Goal: Task Accomplishment & Management: Use online tool/utility

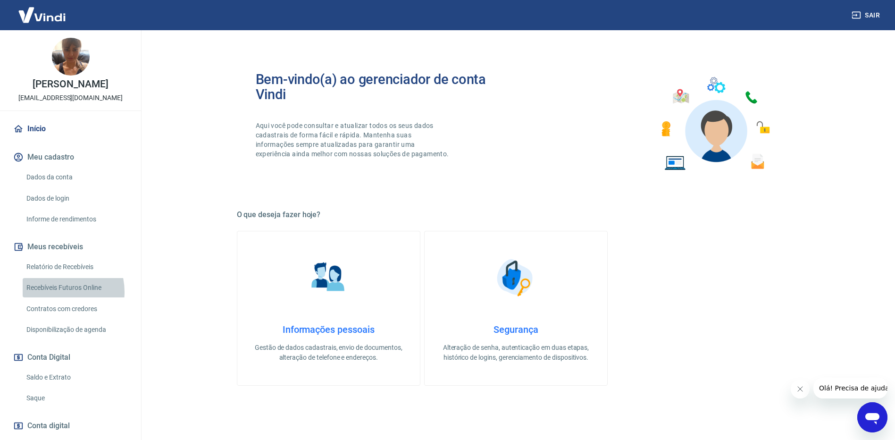
click at [56, 297] on link "Recebíveis Futuros Online" at bounding box center [76, 287] width 107 height 19
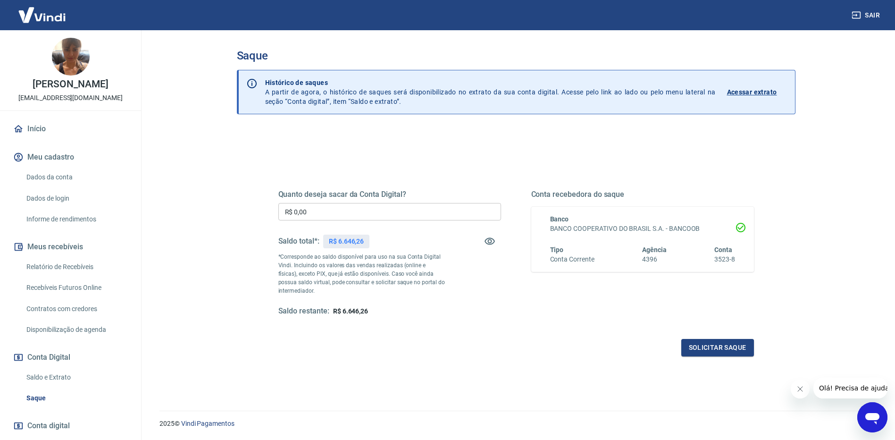
click at [359, 211] on input "R$ 0,00" at bounding box center [389, 211] width 223 height 17
type input "R$ 6.600,00"
click at [734, 341] on button "Solicitar saque" at bounding box center [717, 347] width 73 height 17
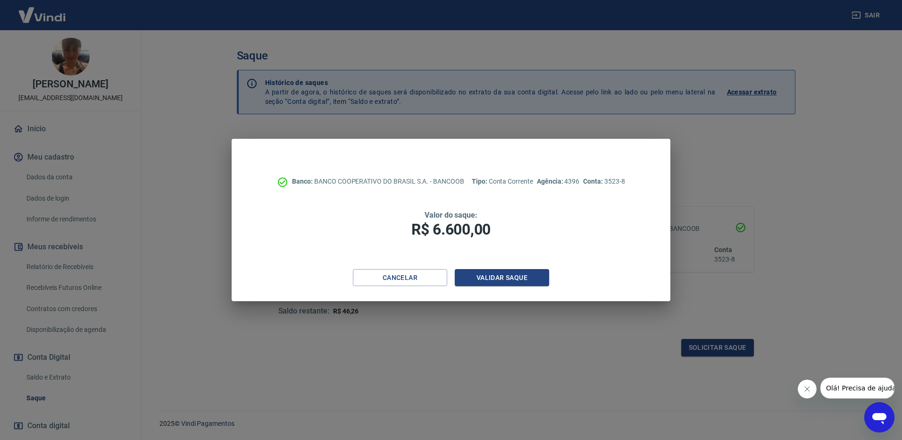
click at [458, 268] on div "Banco: BANCO COOPERATIVO DO BRASIL S.A. - BANCOOB Tipo: Conta Corrente Agência:…" at bounding box center [451, 204] width 438 height 130
click at [482, 275] on button "Validar saque" at bounding box center [502, 277] width 94 height 17
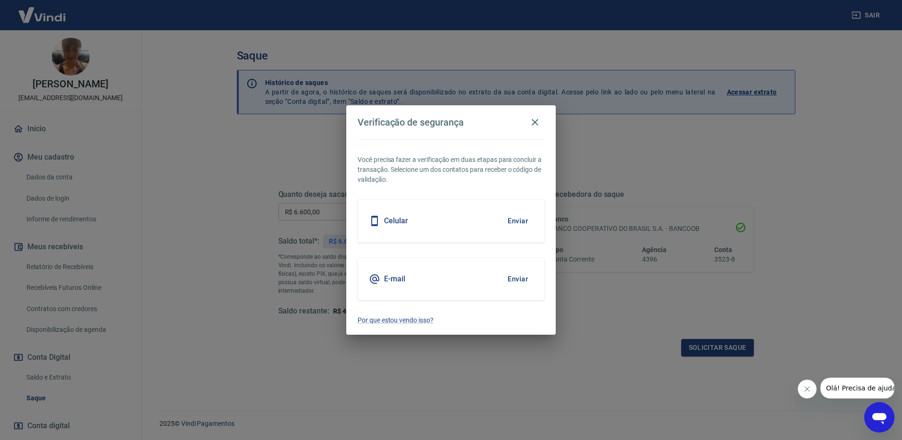
click at [524, 274] on button "Enviar" at bounding box center [517, 279] width 31 height 20
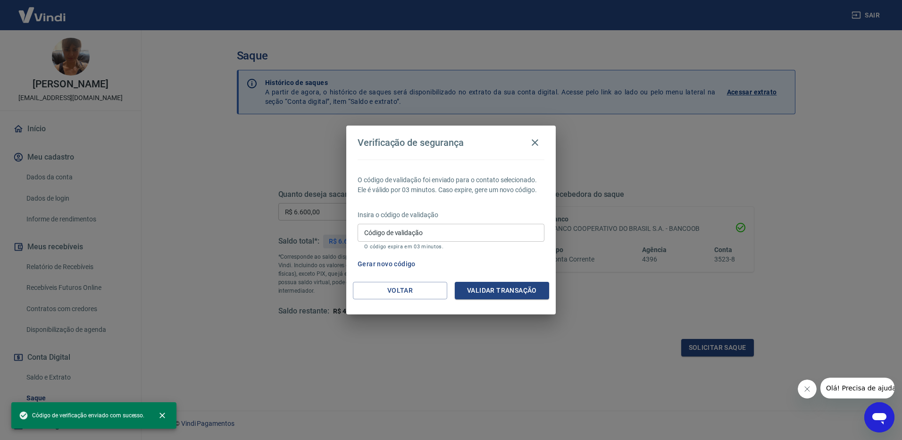
click at [451, 233] on input "Código de validação" at bounding box center [451, 232] width 187 height 17
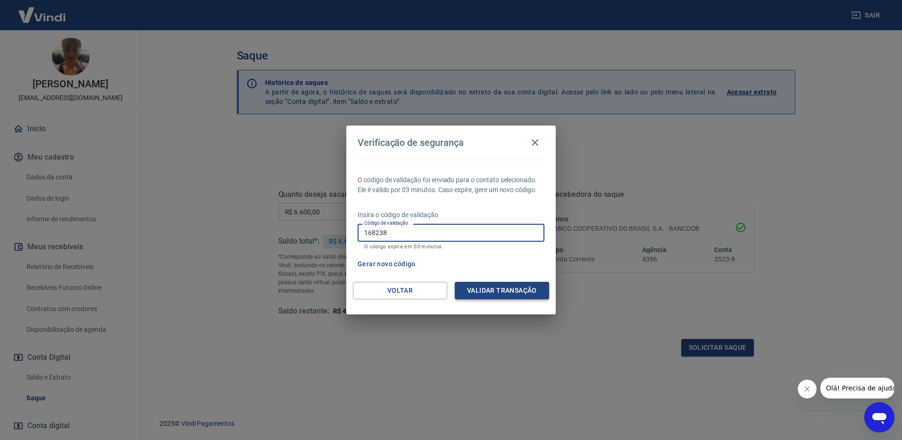
type input "168238"
click at [480, 289] on button "Validar transação" at bounding box center [502, 290] width 94 height 17
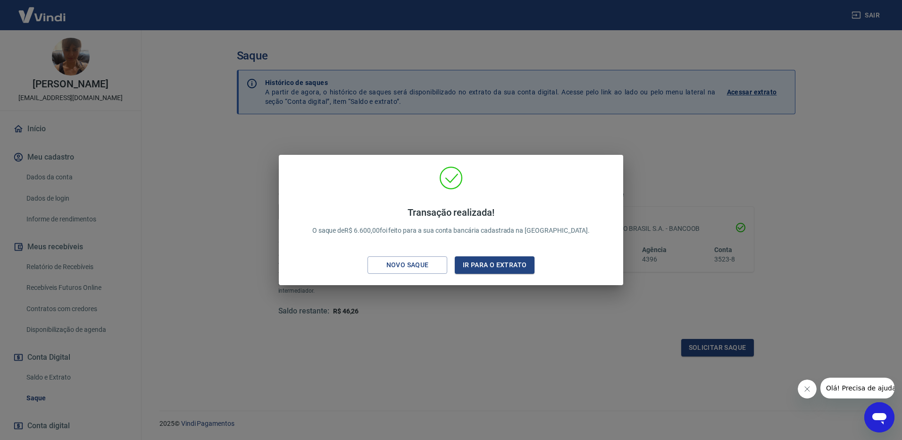
click at [419, 340] on div "Transação realizada! O saque de R$ 6.600,00 foi feito para a sua conta bancária…" at bounding box center [451, 220] width 902 height 440
